Goal: Task Accomplishment & Management: Complete application form

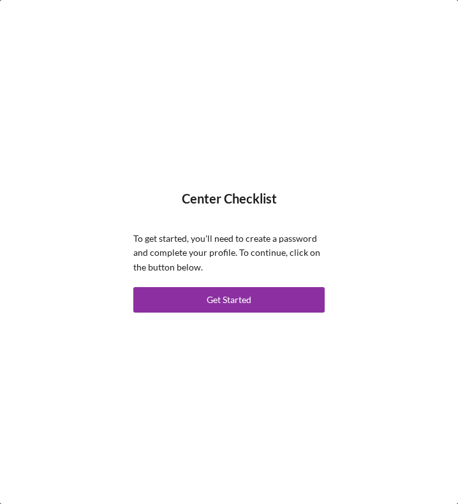
click at [226, 302] on div "Get Started" at bounding box center [229, 300] width 45 height 26
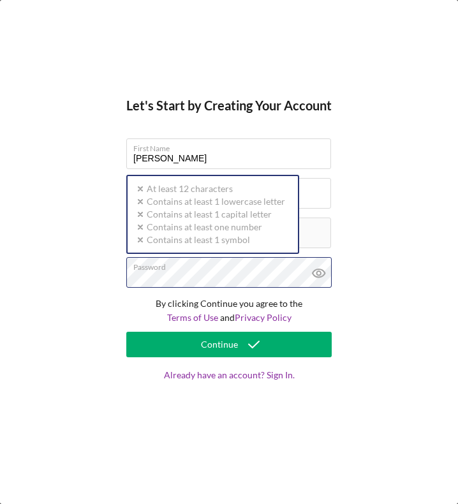
click at [199, 270] on div "Password Icon/icon-validation-no At least 12 characters Icon/icon-validation-no…" at bounding box center [228, 273] width 205 height 32
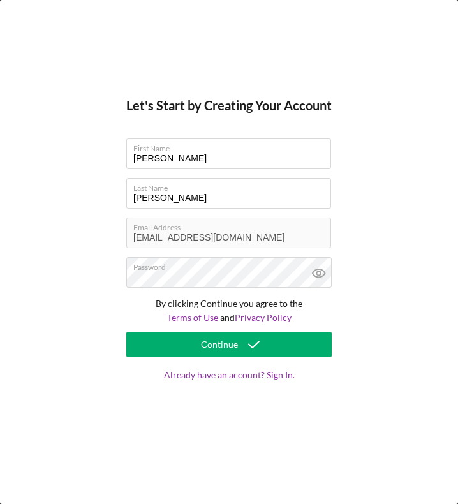
click at [219, 347] on div "Continue" at bounding box center [219, 345] width 37 height 26
